Goal: Navigation & Orientation: Understand site structure

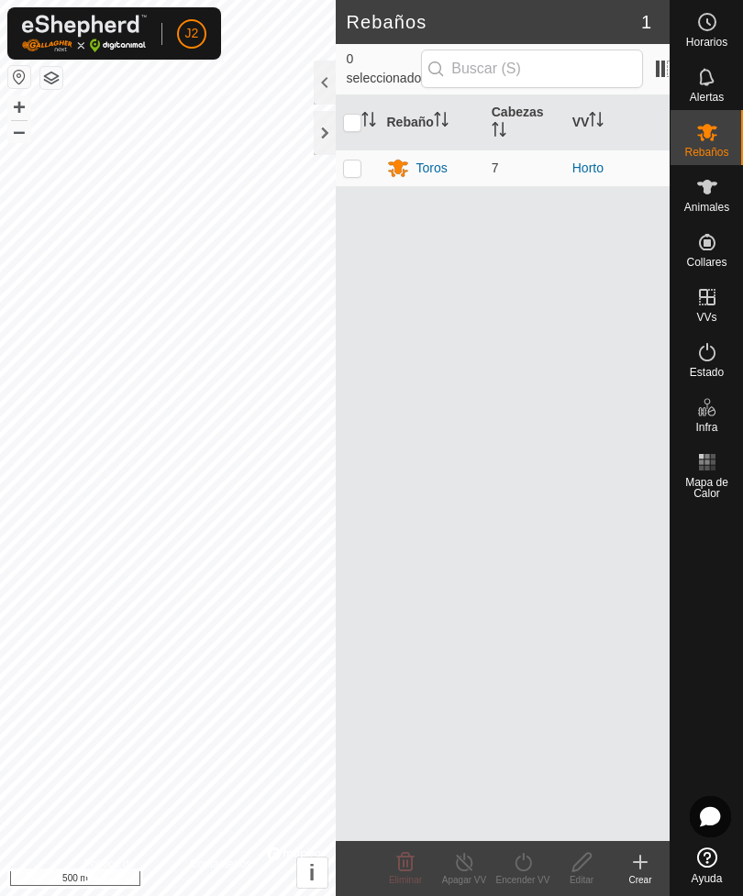
click at [315, 128] on div at bounding box center [325, 133] width 22 height 44
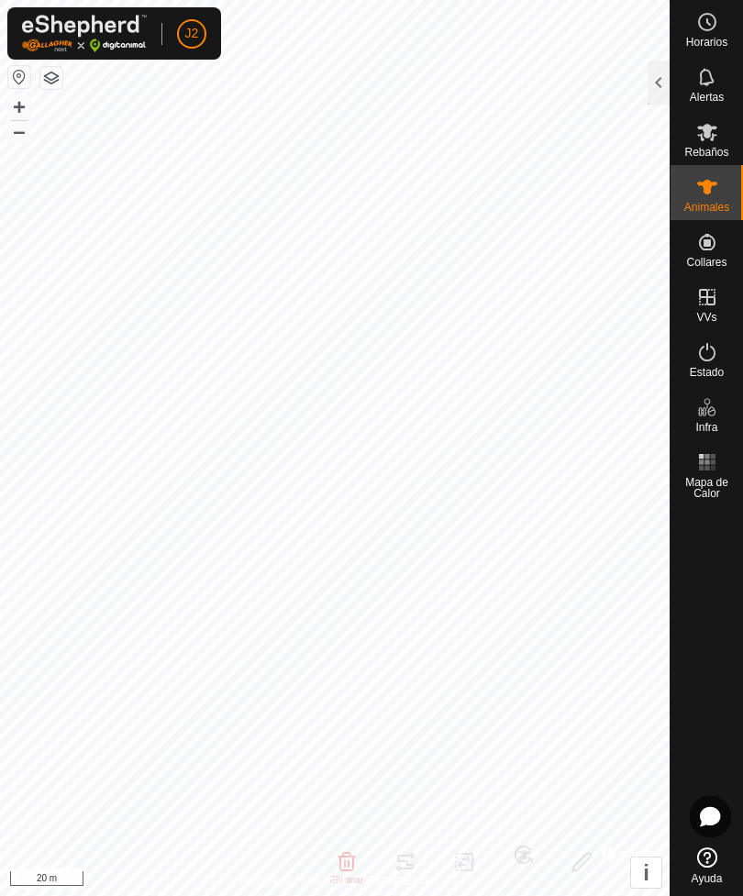
click at [650, 83] on div at bounding box center [659, 83] width 22 height 44
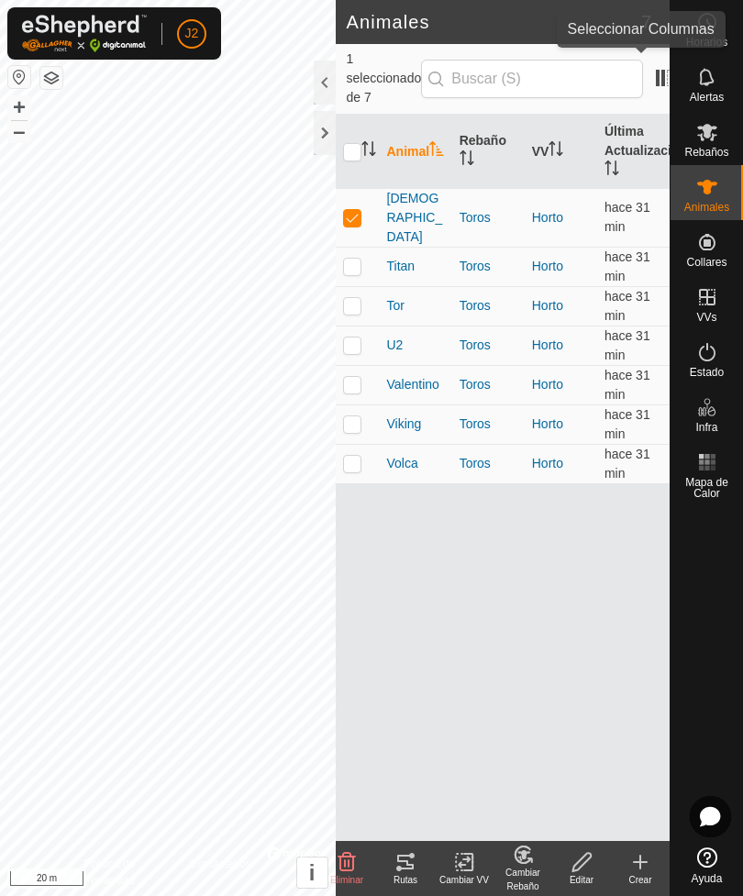
click at [650, 65] on span at bounding box center [664, 77] width 29 height 29
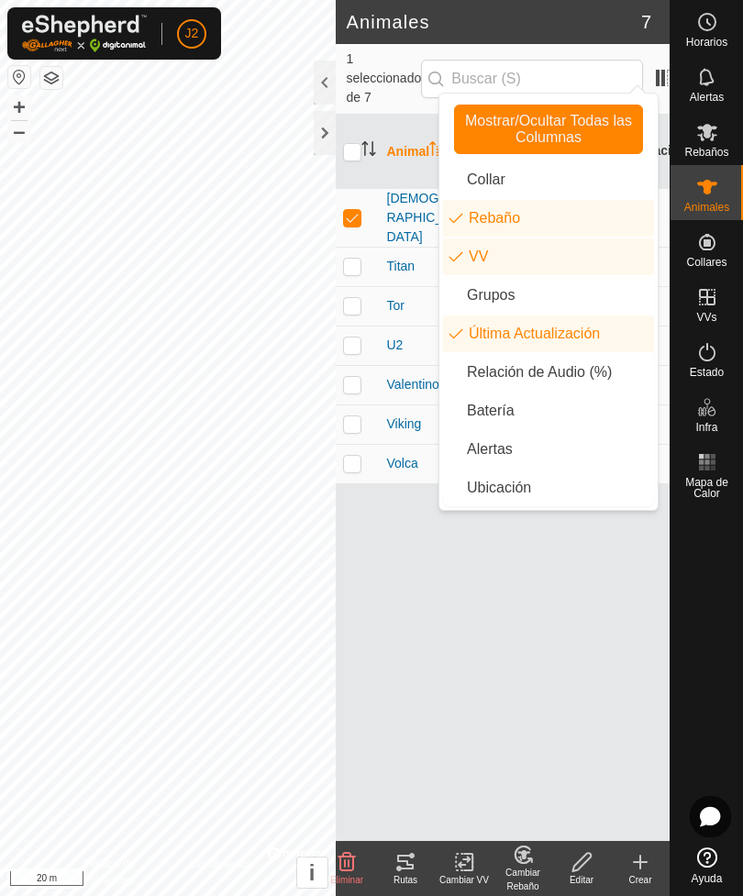
click at [502, 413] on li "Batería" at bounding box center [548, 411] width 211 height 37
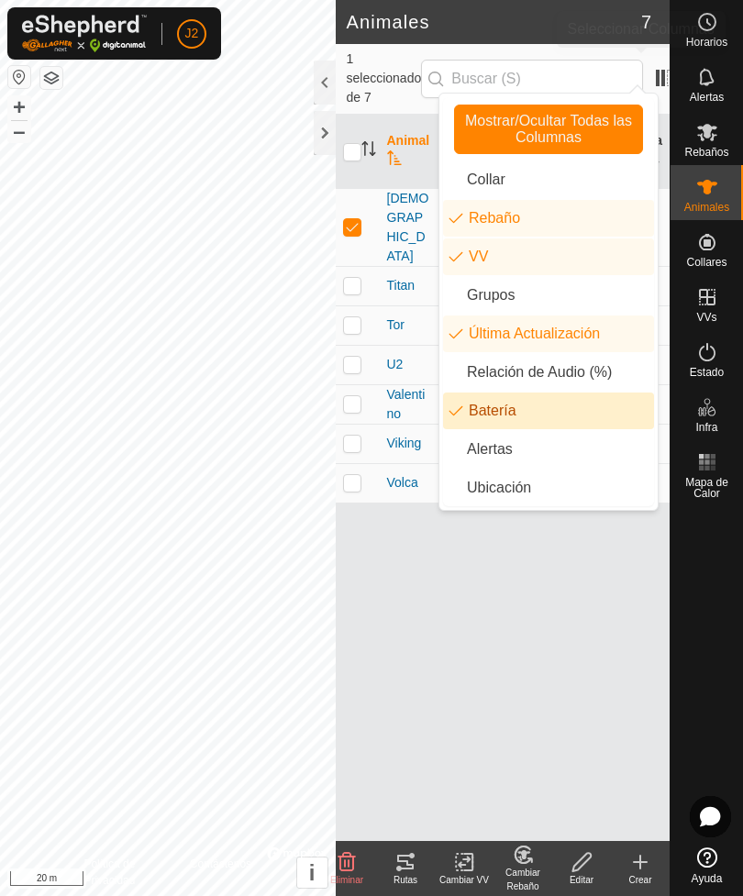
click at [650, 63] on span at bounding box center [664, 77] width 29 height 29
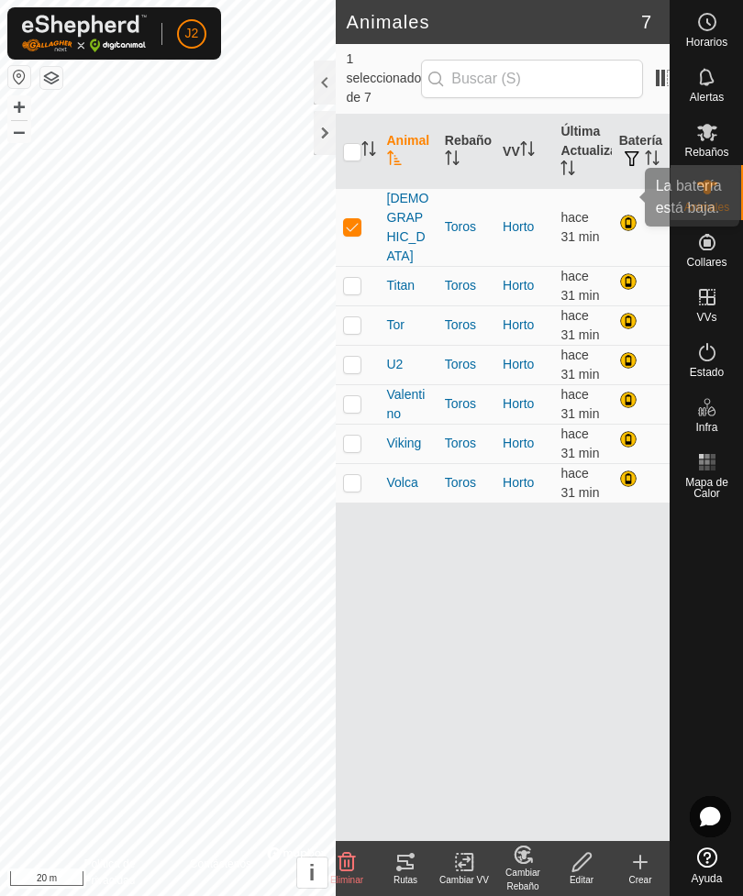
click at [639, 214] on div at bounding box center [630, 225] width 22 height 22
click at [328, 130] on div at bounding box center [325, 133] width 22 height 44
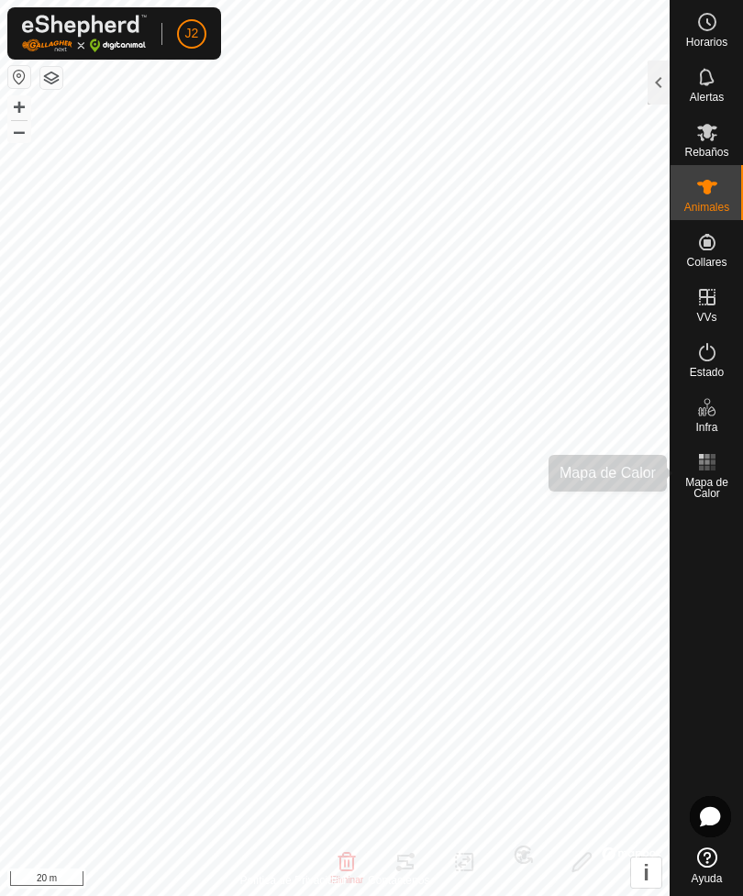
click at [717, 482] on span "Mapa de Calor" at bounding box center [706, 488] width 63 height 22
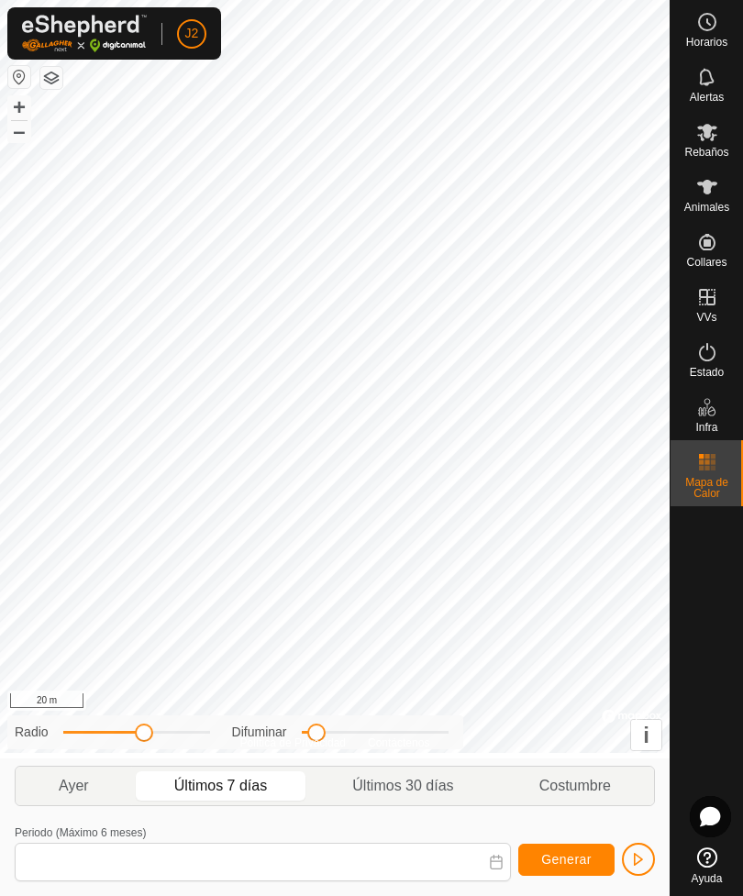
type input "[DATE] - [DATE]"
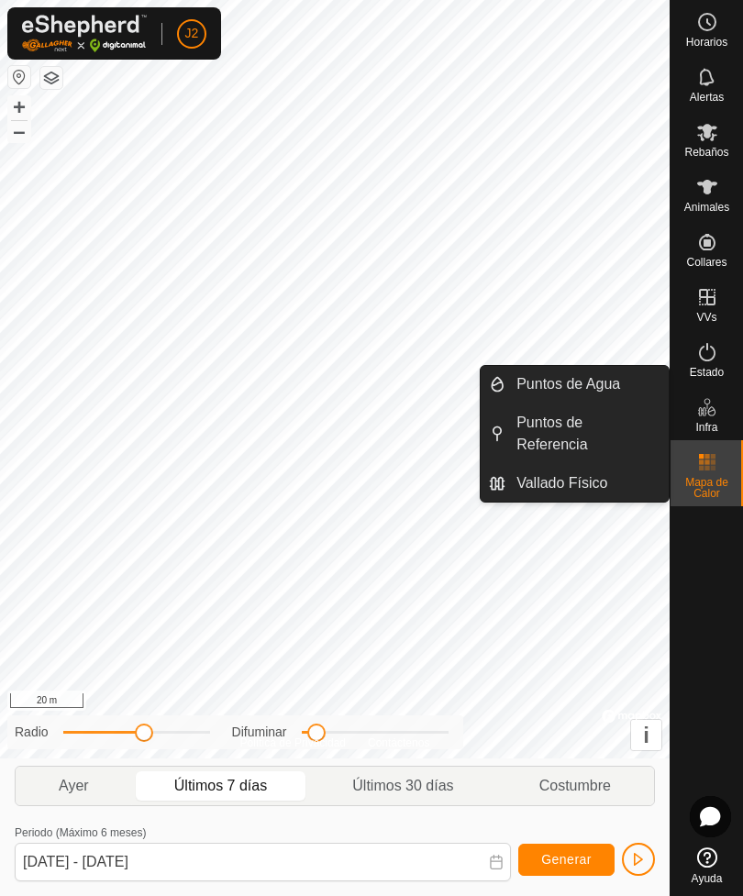
click at [710, 412] on icon at bounding box center [711, 411] width 8 height 10
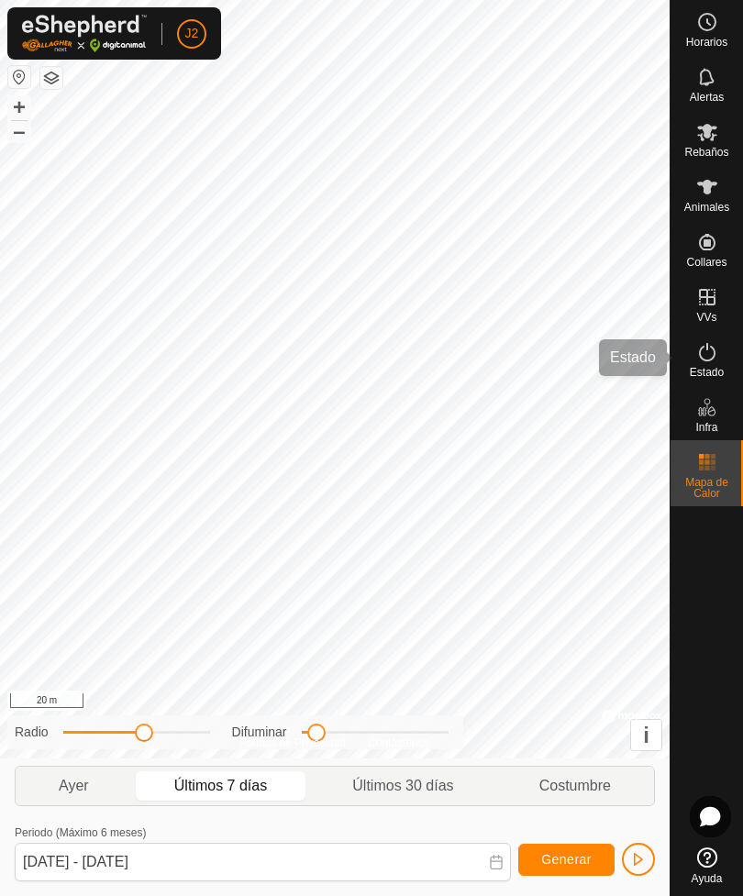
click at [709, 359] on icon at bounding box center [707, 352] width 22 height 22
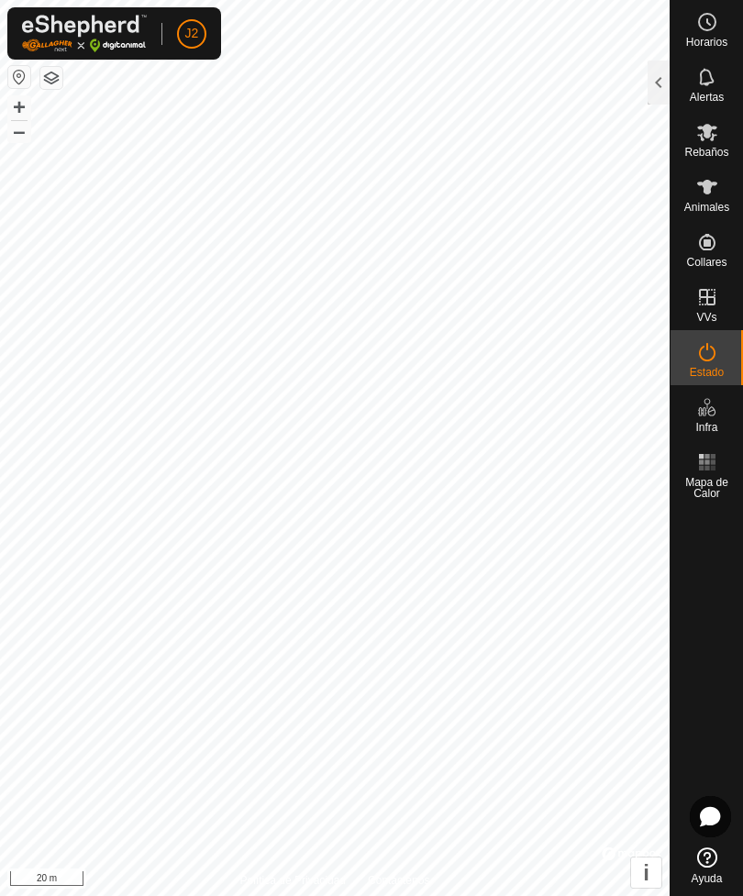
click at [706, 367] on span "Estado" at bounding box center [707, 372] width 34 height 11
click at [661, 73] on div at bounding box center [659, 83] width 22 height 44
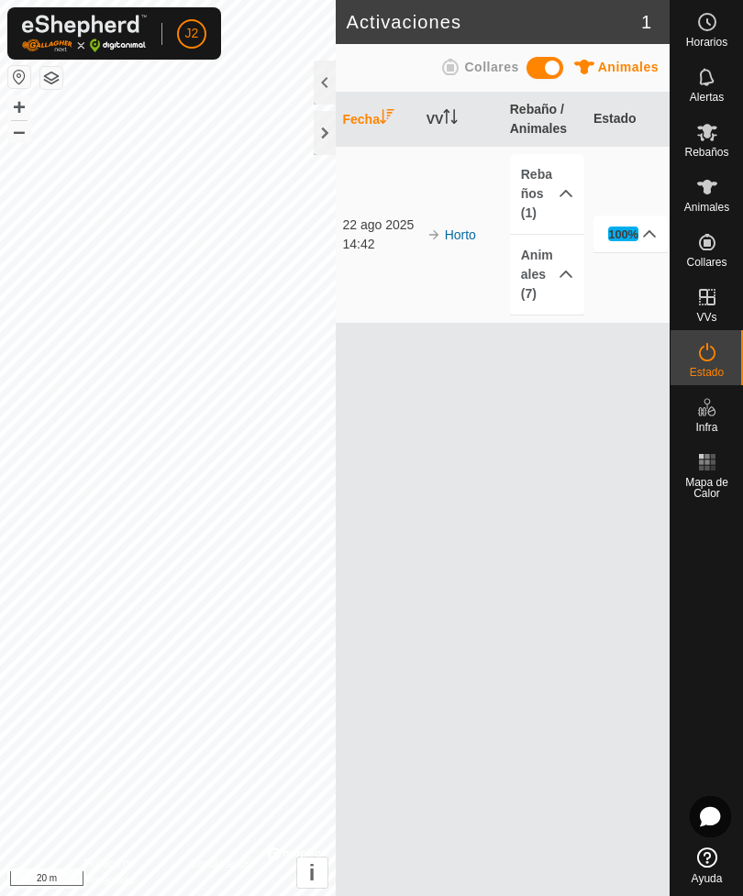
click at [330, 134] on div at bounding box center [325, 133] width 22 height 44
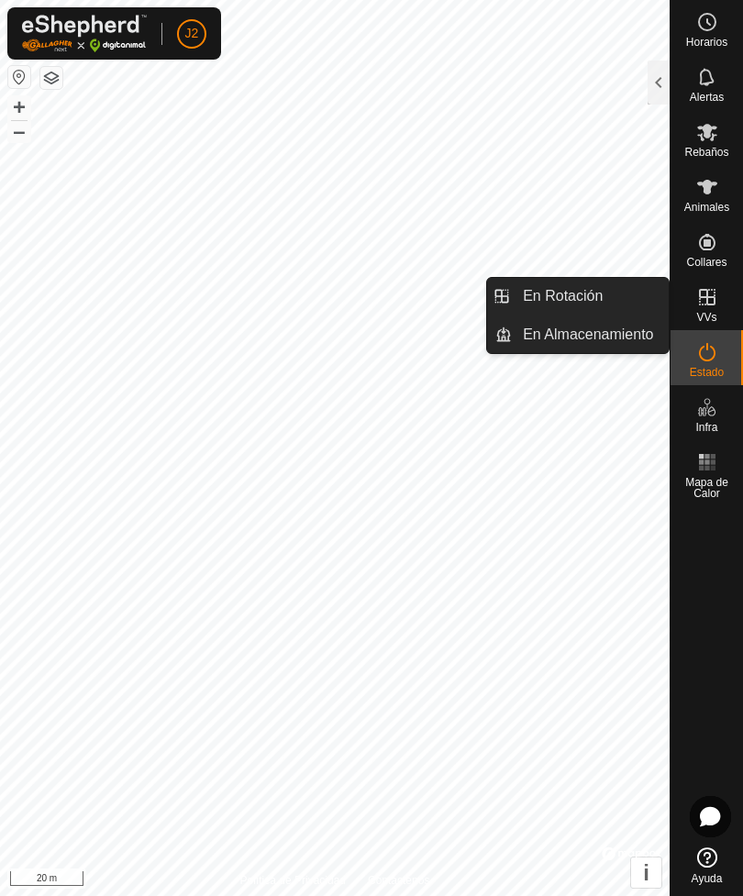
click at [633, 328] on span "En Almacenamiento" at bounding box center [588, 335] width 130 height 22
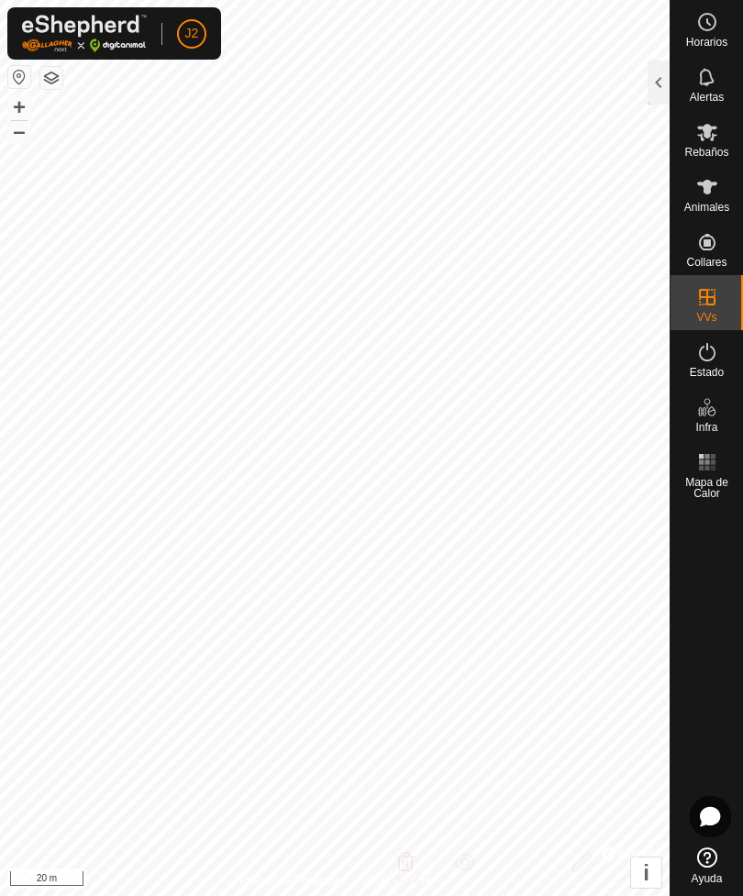
click at [660, 84] on div at bounding box center [659, 83] width 22 height 44
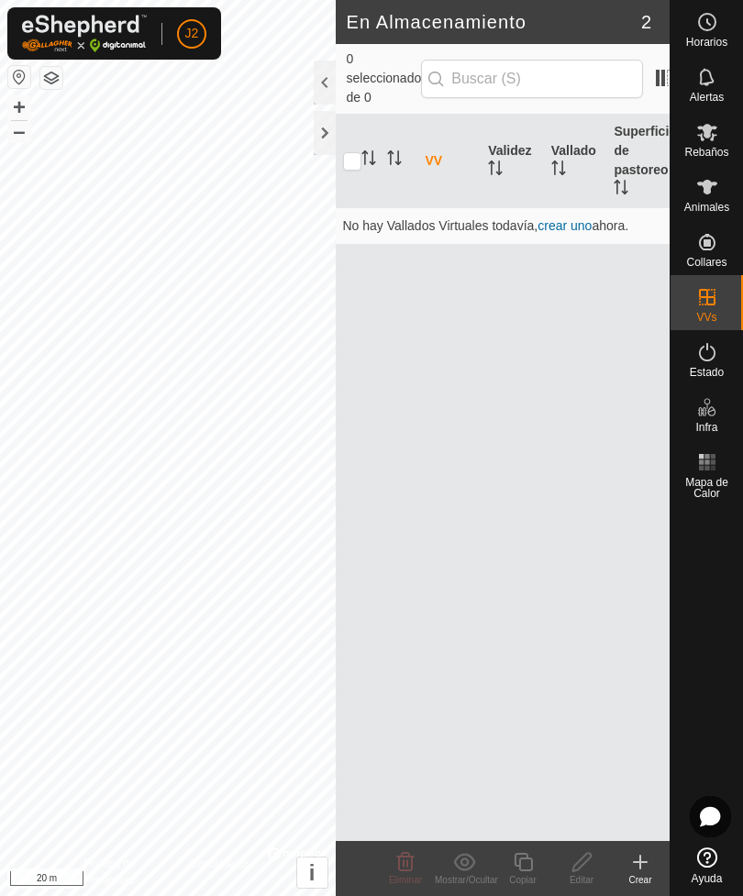
click at [333, 132] on div at bounding box center [325, 133] width 22 height 44
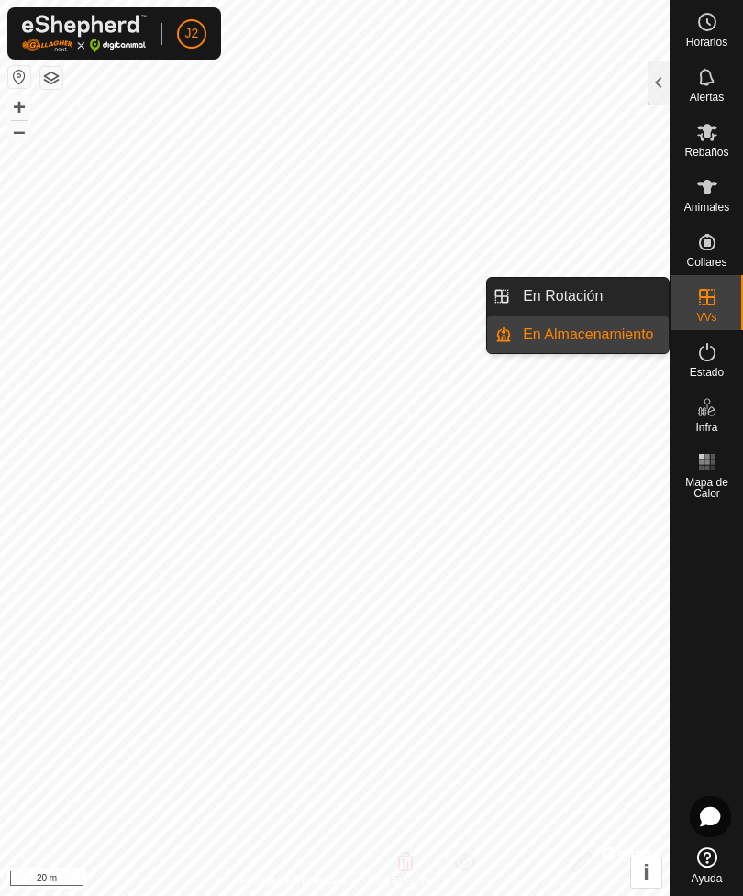
click at [598, 292] on span "En Rotación" at bounding box center [563, 296] width 80 height 22
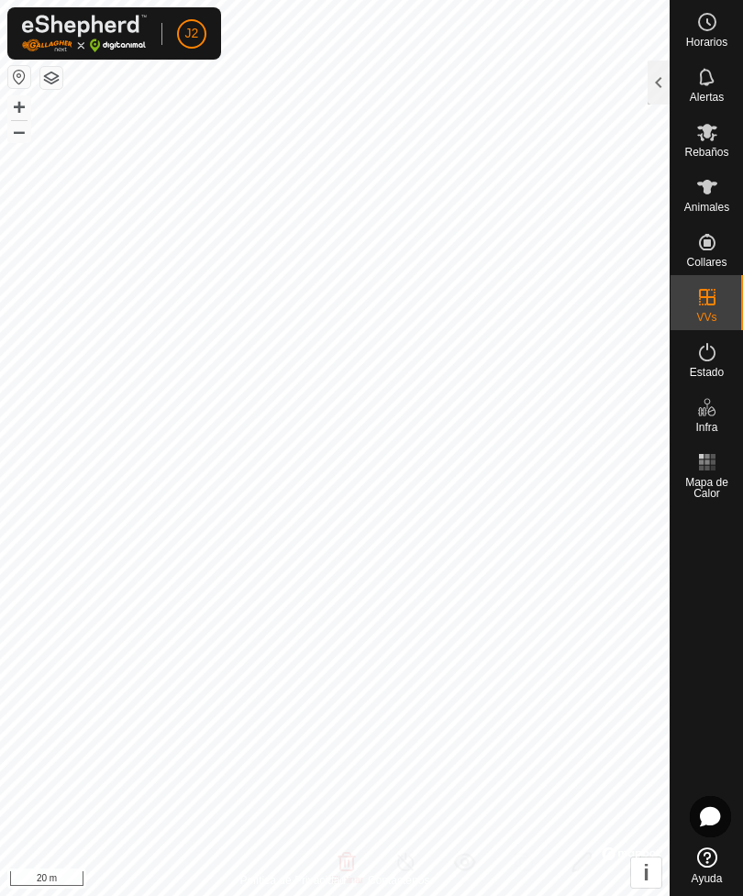
click at [660, 73] on div at bounding box center [659, 83] width 22 height 44
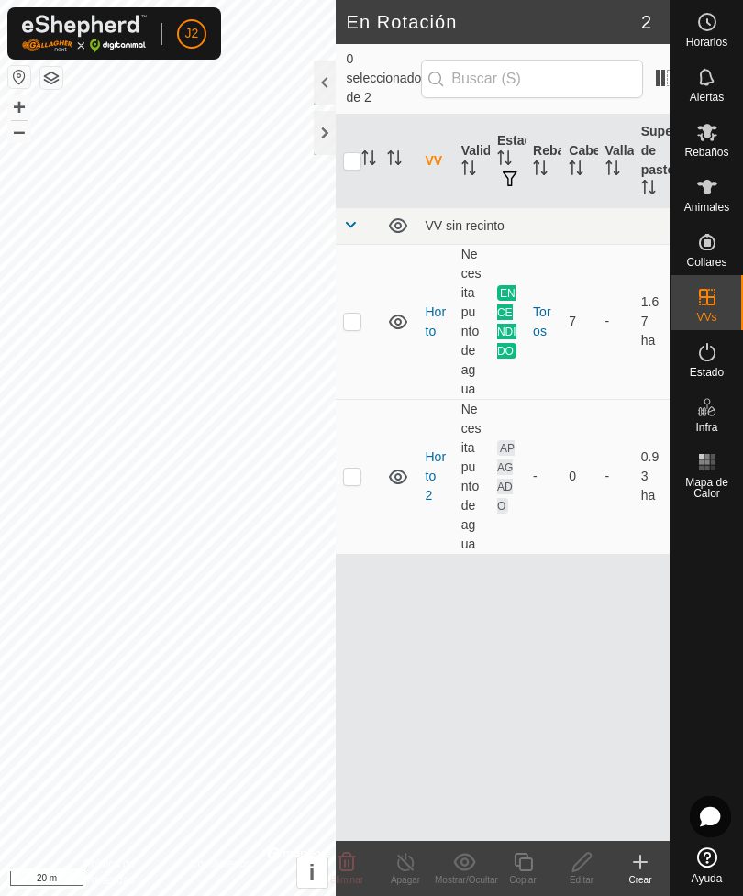
click at [325, 79] on div at bounding box center [325, 83] width 22 height 44
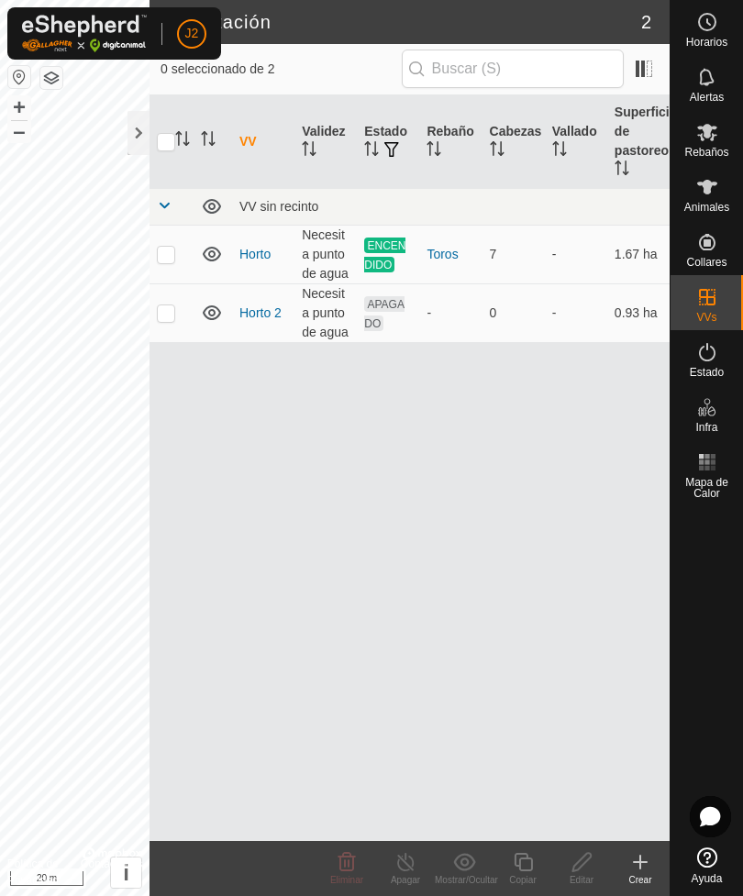
click at [143, 129] on div at bounding box center [139, 133] width 22 height 44
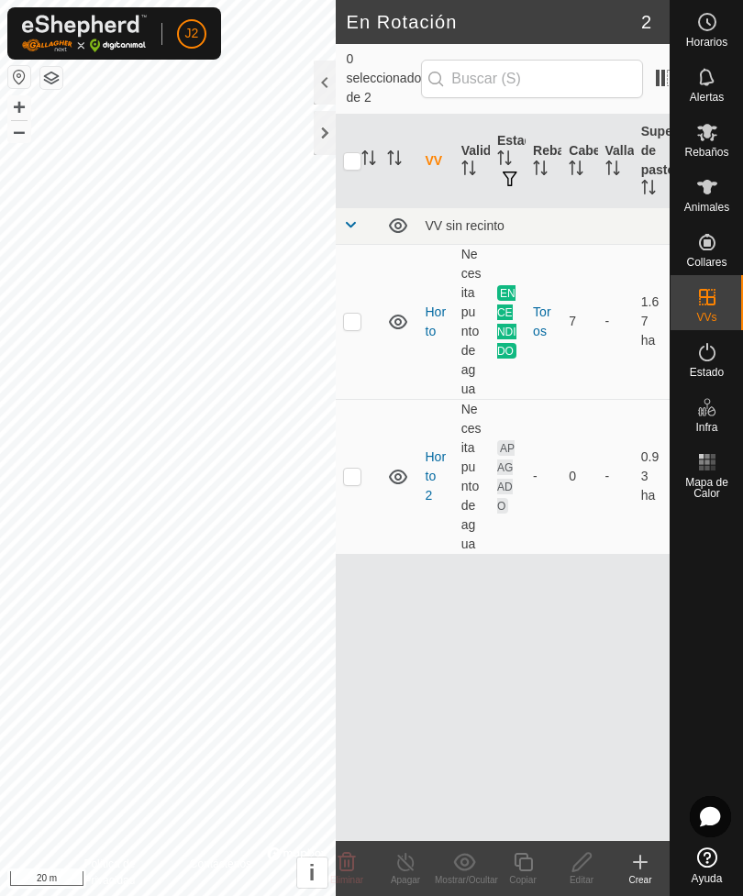
click at [326, 130] on div at bounding box center [325, 133] width 22 height 44
